Goal: Find specific page/section: Find specific page/section

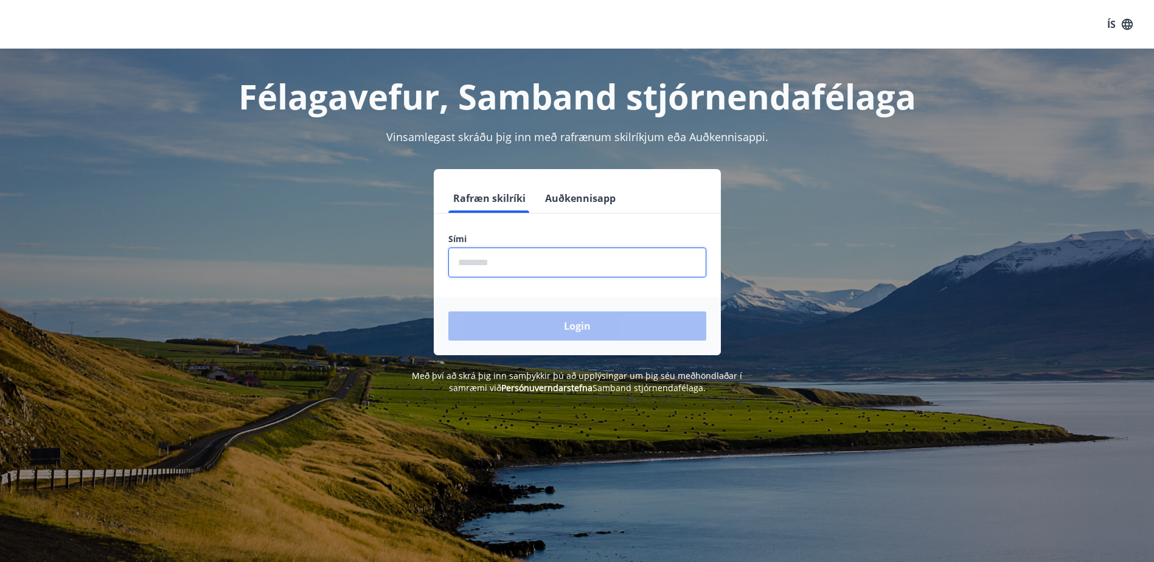
click at [526, 260] on input "phone" at bounding box center [577, 263] width 258 height 30
type input "********"
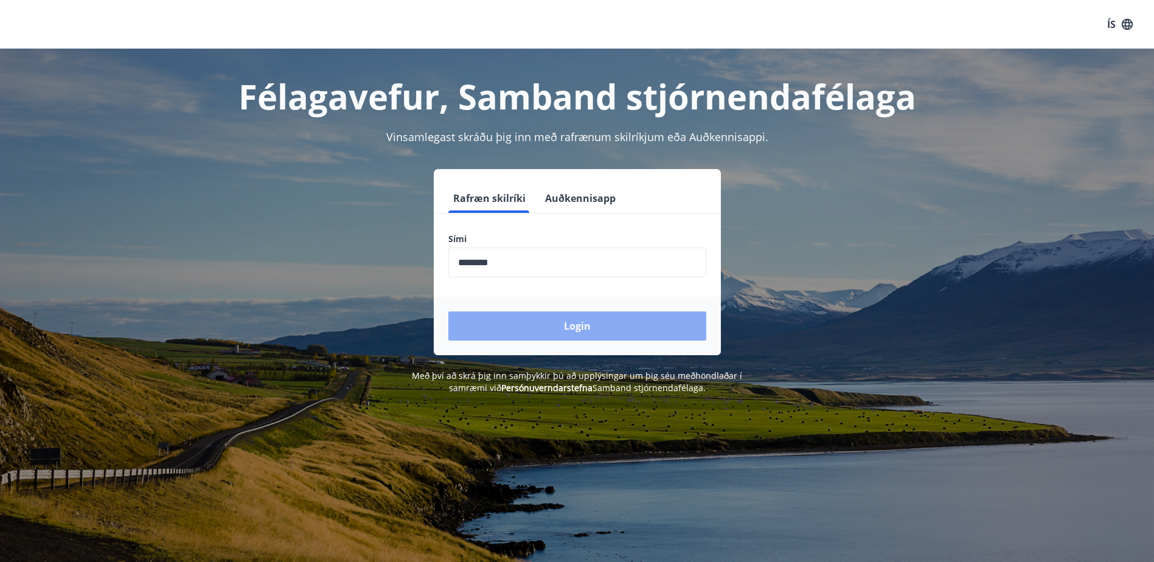
click at [582, 330] on button "Login" at bounding box center [577, 325] width 258 height 29
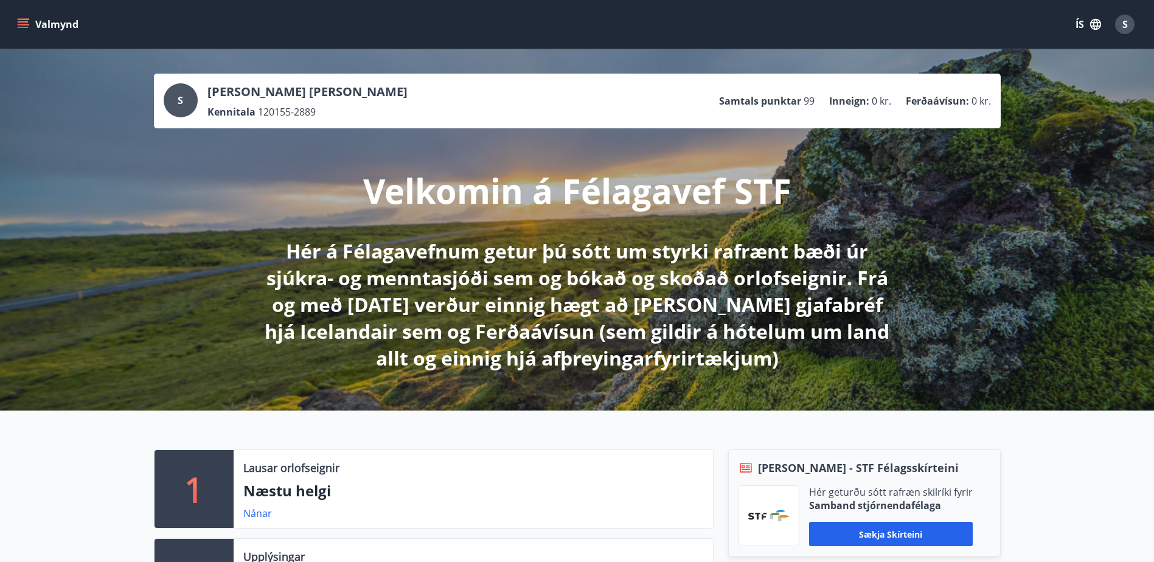
click at [44, 23] on button "Valmynd" at bounding box center [49, 24] width 69 height 22
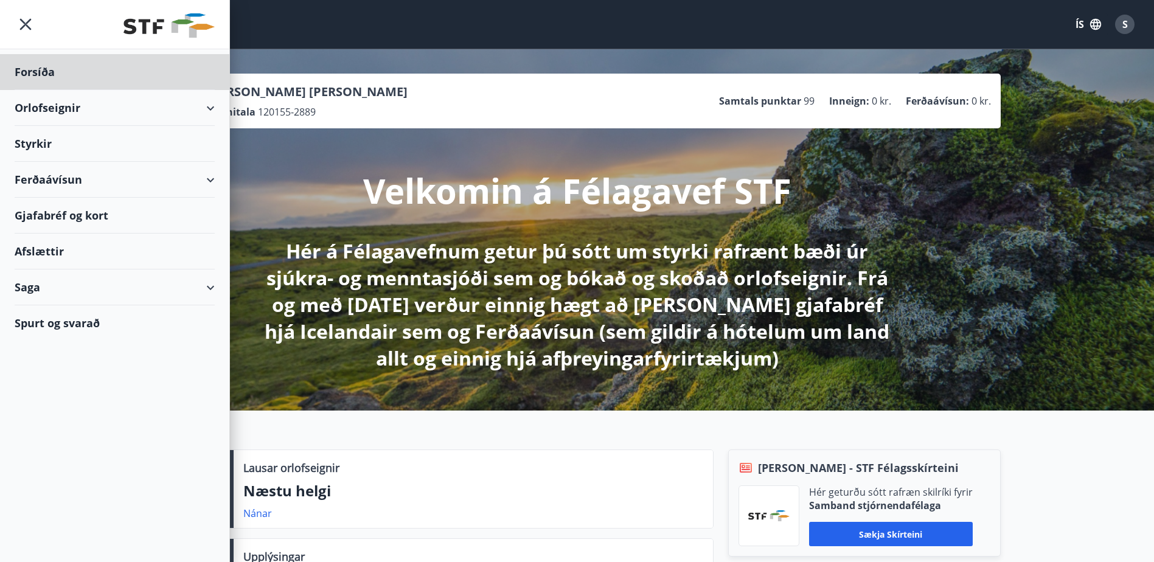
click at [54, 90] on div "Styrkir" at bounding box center [115, 72] width 200 height 36
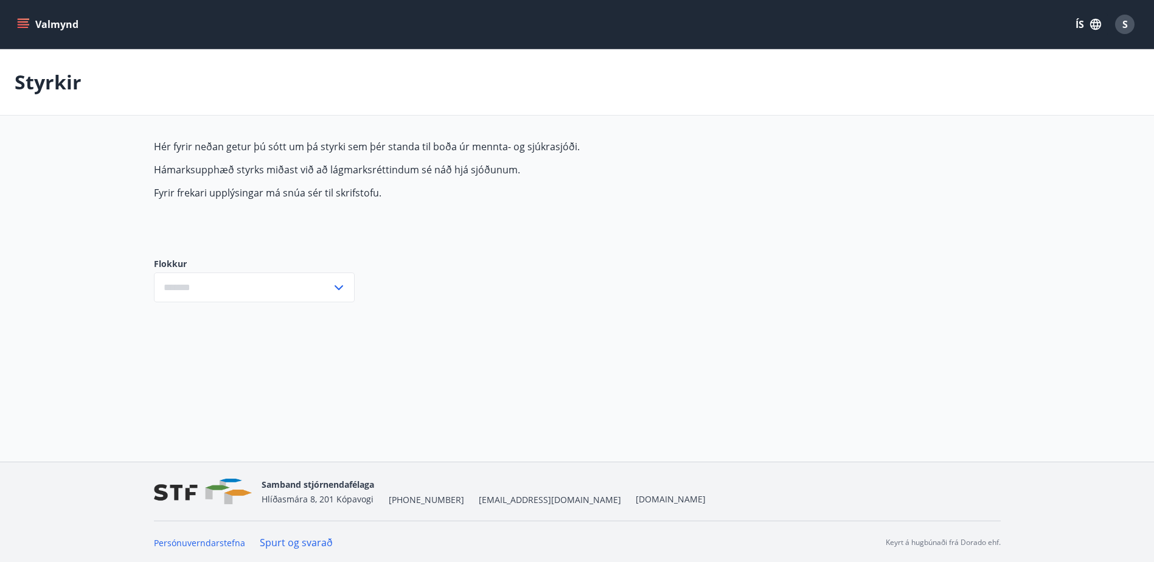
type input "***"
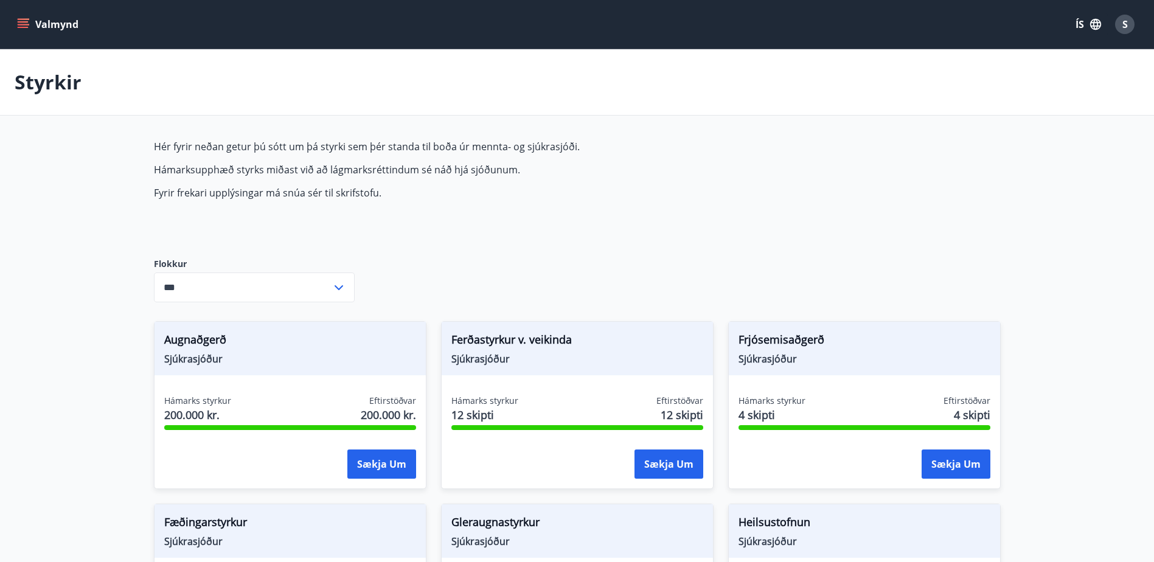
click at [1086, 23] on button "ÍS" at bounding box center [1088, 24] width 39 height 22
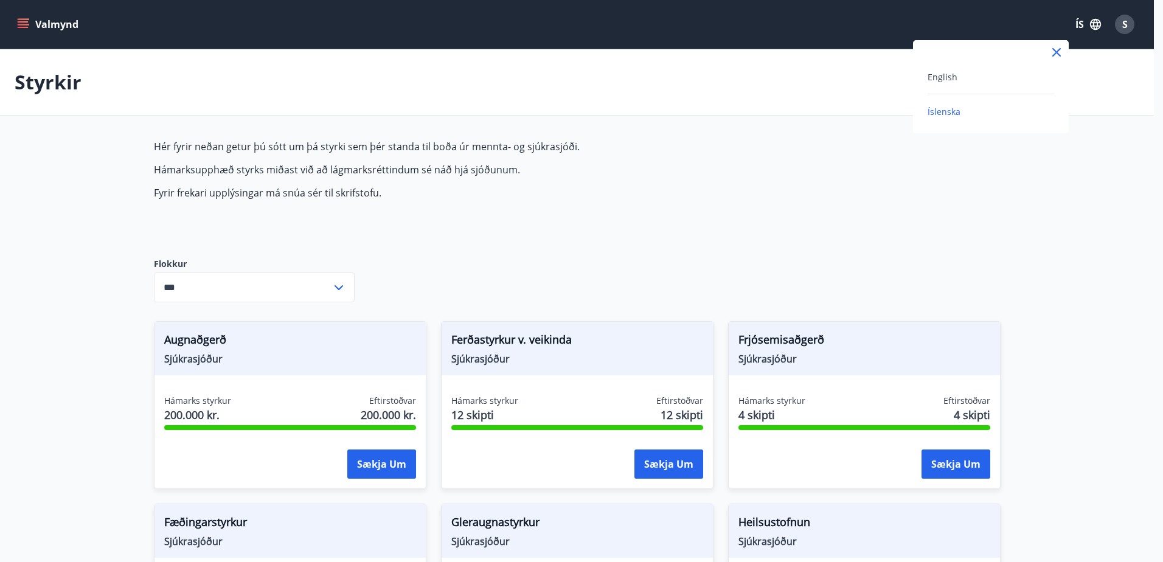
click at [1129, 27] on div at bounding box center [581, 281] width 1163 height 562
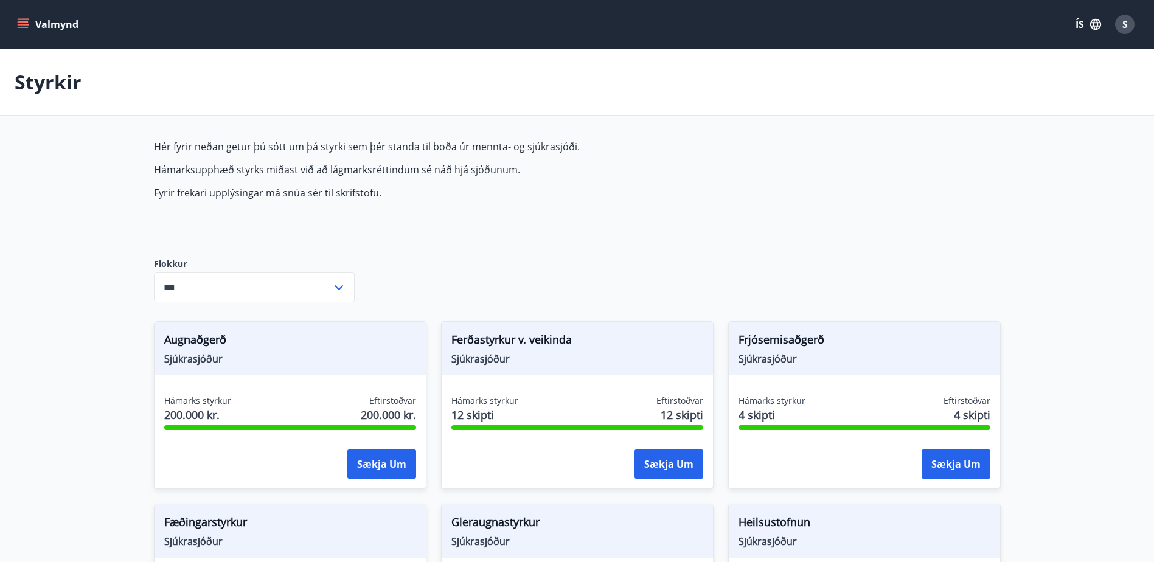
click at [1076, 25] on button "ÍS" at bounding box center [1088, 24] width 39 height 22
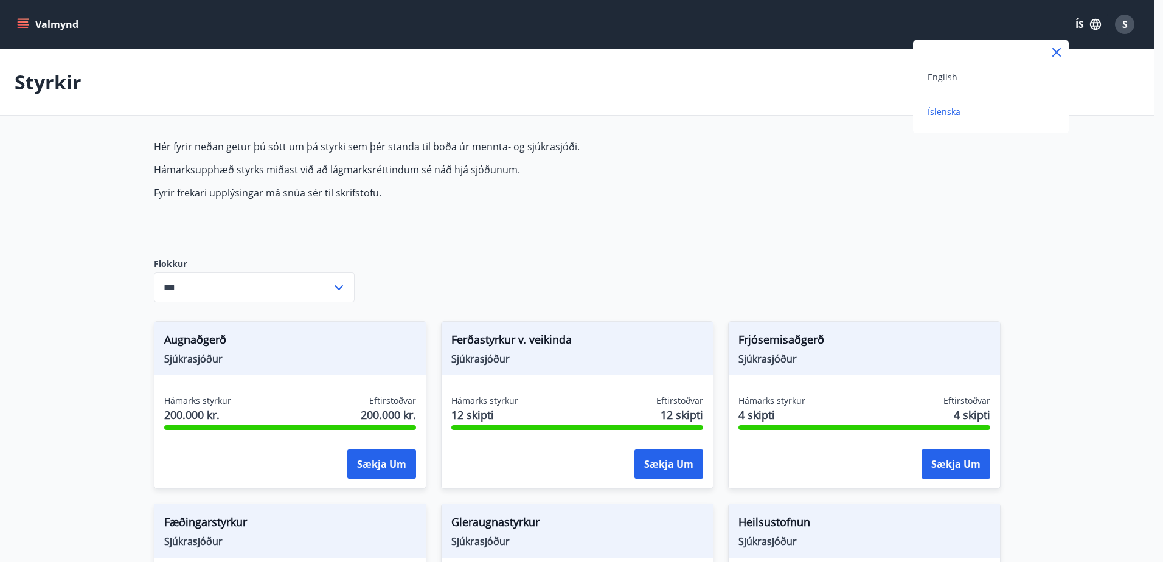
click at [1095, 24] on div at bounding box center [581, 281] width 1163 height 562
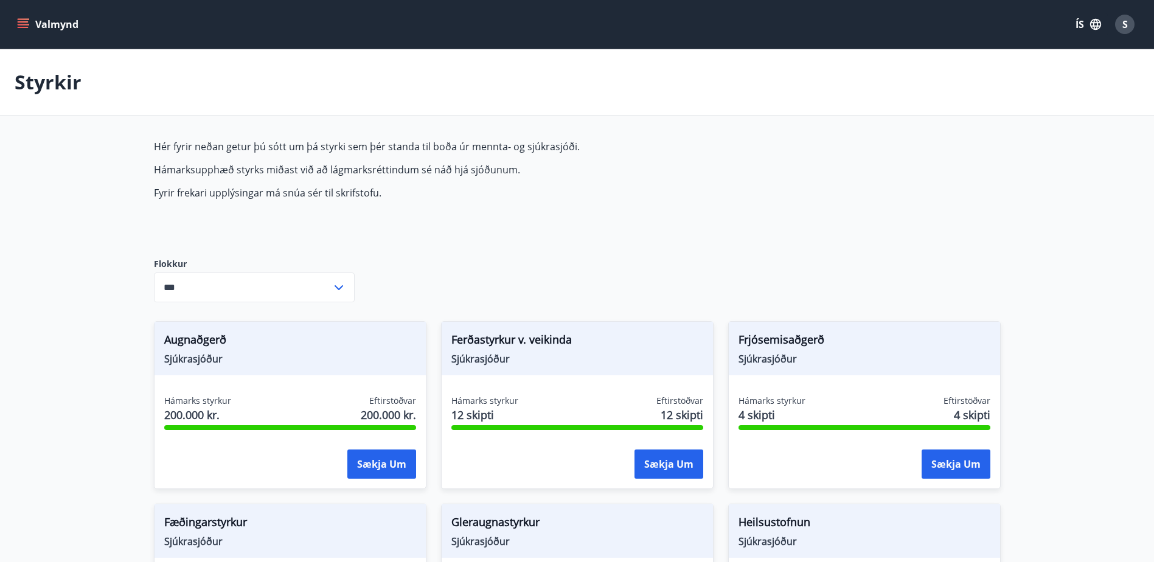
click at [68, 24] on button "Valmynd" at bounding box center [49, 24] width 69 height 22
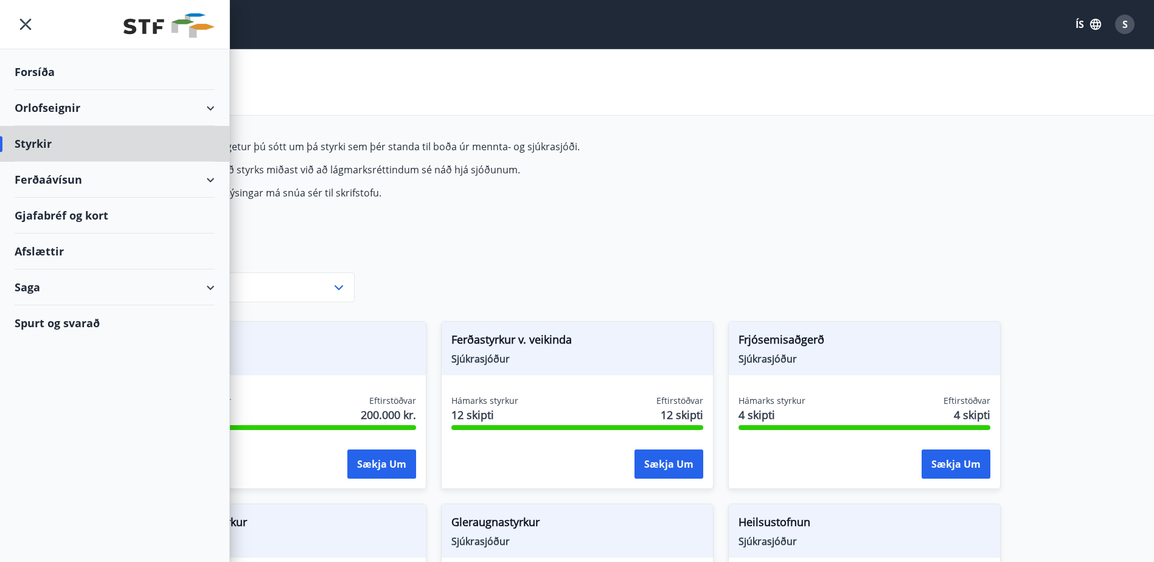
click at [30, 70] on div "Forsíða" at bounding box center [115, 72] width 200 height 36
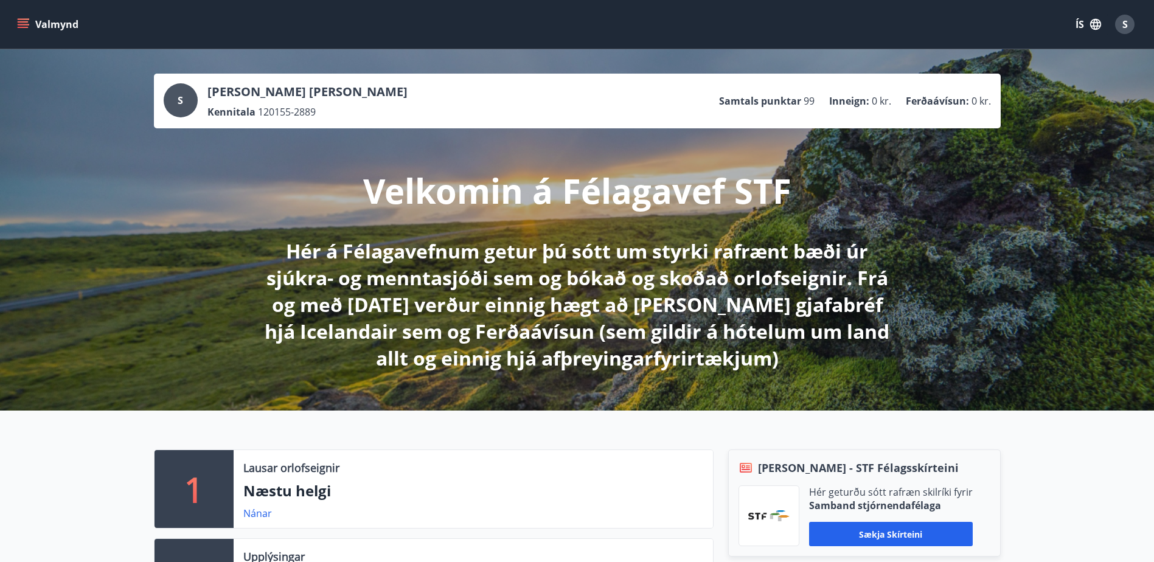
click at [32, 26] on button "Valmynd" at bounding box center [49, 24] width 69 height 22
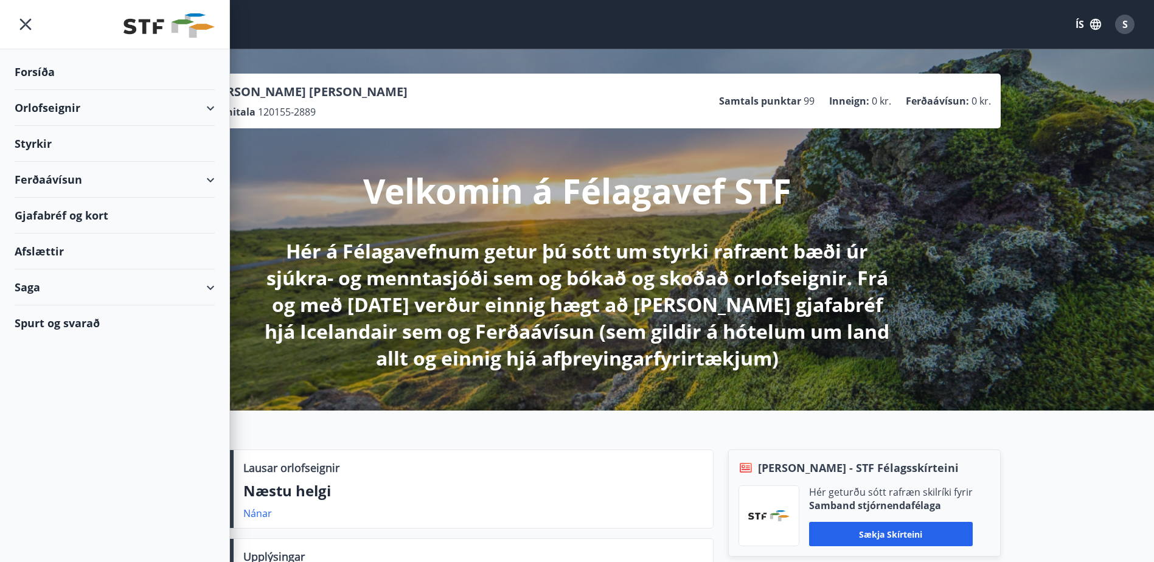
click at [139, 21] on img at bounding box center [168, 25] width 91 height 24
